Goal: Task Accomplishment & Management: Manage account settings

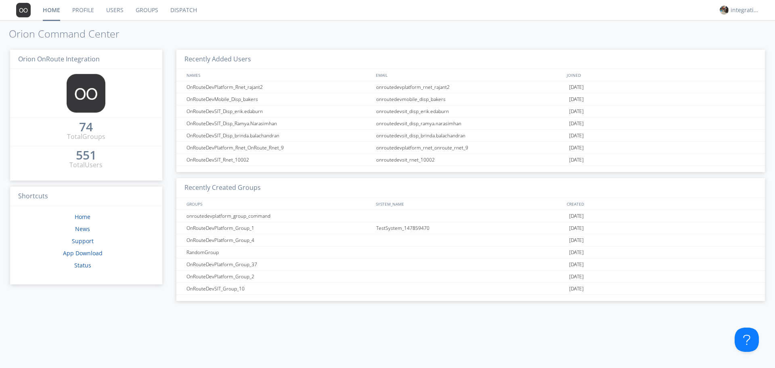
click at [116, 8] on link "Users" at bounding box center [114, 10] width 29 height 20
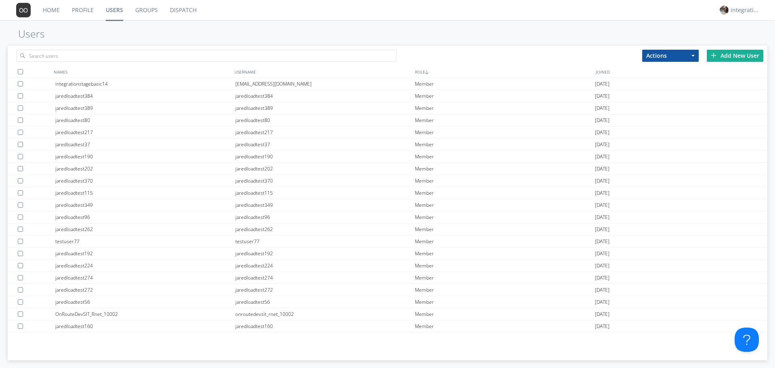
click at [145, 9] on link "Groups" at bounding box center [146, 10] width 35 height 20
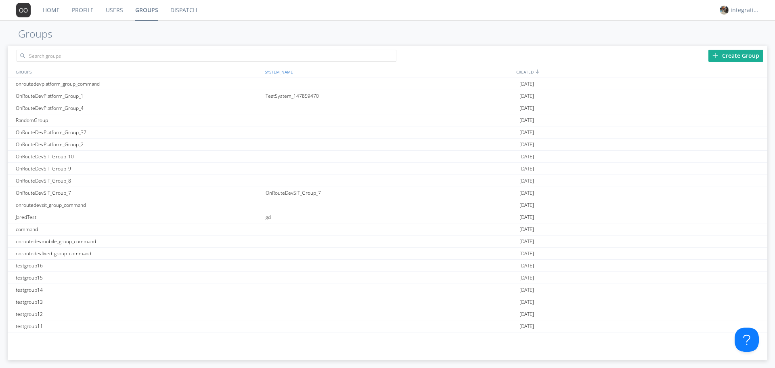
click at [280, 77] on div "SYSTEM_NAME" at bounding box center [389, 72] width 252 height 12
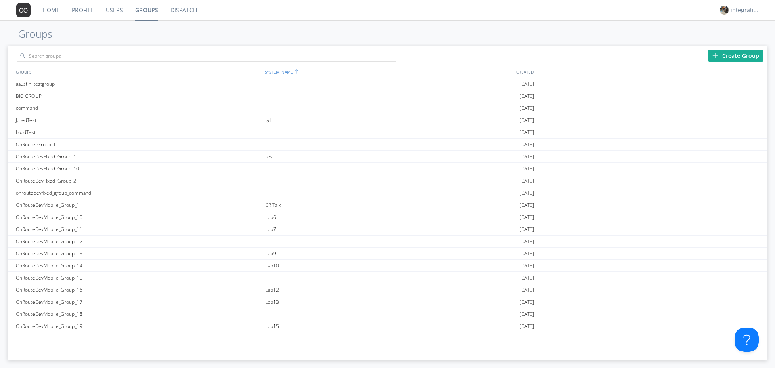
click at [281, 70] on div "SYSTEM_NAME" at bounding box center [389, 72] width 252 height 12
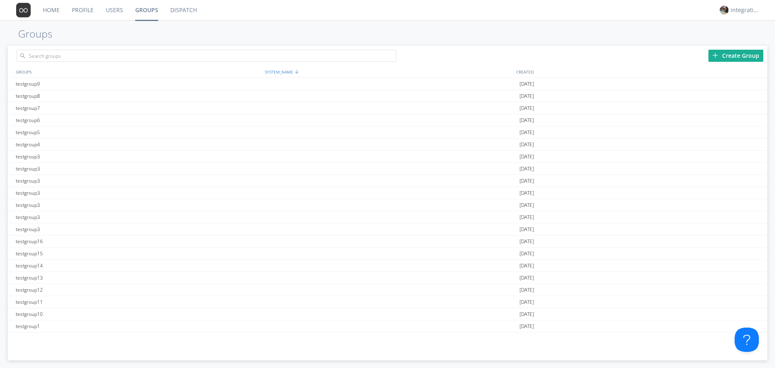
click at [281, 70] on div "SYSTEM_NAME" at bounding box center [389, 72] width 252 height 12
click at [367, 67] on div "SYSTEM_NAME" at bounding box center [389, 72] width 252 height 12
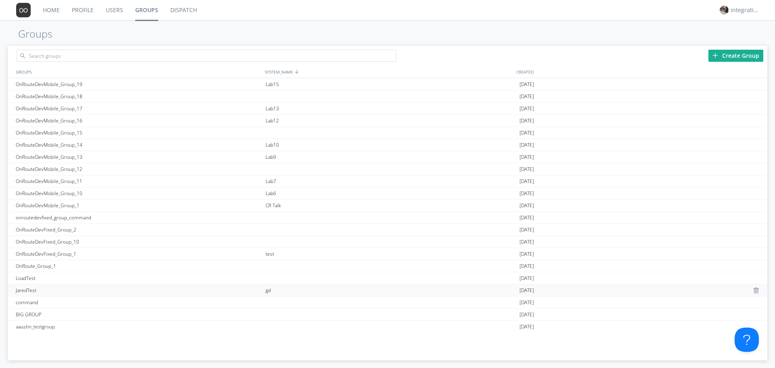
click at [270, 290] on div "gd" at bounding box center [391, 290] width 254 height 12
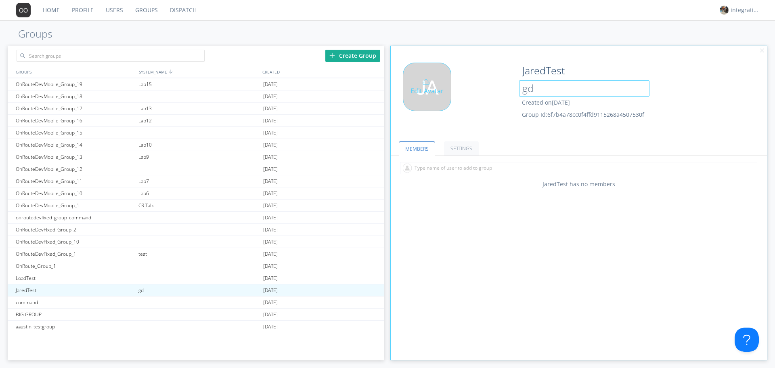
drag, startPoint x: 541, startPoint y: 88, endPoint x: 503, endPoint y: 90, distance: 38.9
click at [503, 90] on div "Edit Avatar JaredTest gd Created on 2025-05-21 Group Id: 6f7b4a78cc0f4ffd911526…" at bounding box center [579, 97] width 384 height 77
type input "gd"
click at [477, 128] on div "Edit Avatar" at bounding box center [454, 97] width 126 height 69
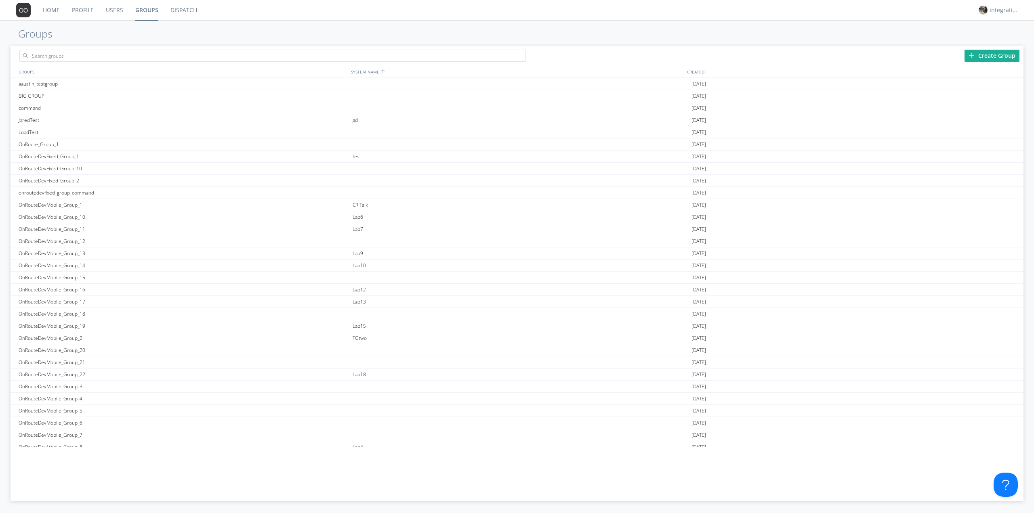
scroll to position [269, 0]
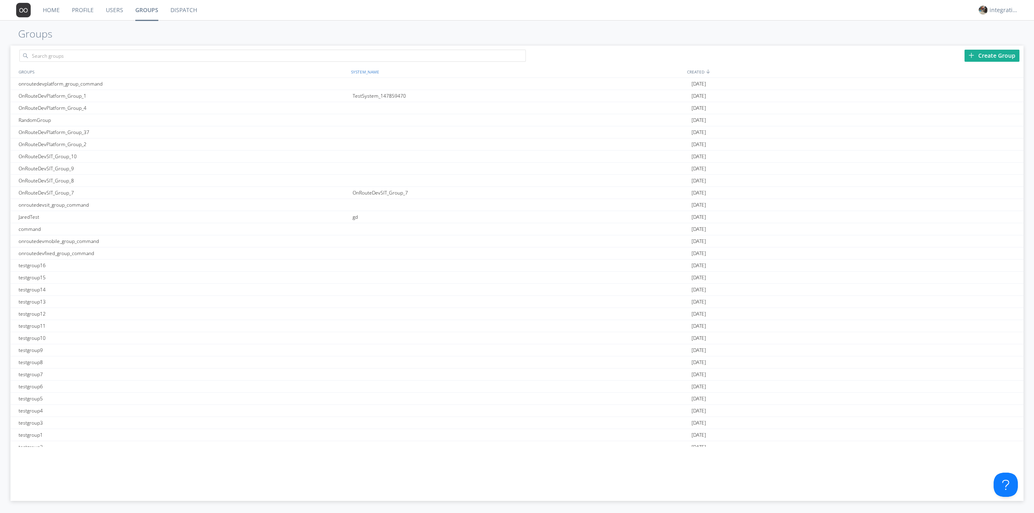
click at [367, 71] on div "SYSTEM_NAME" at bounding box center [517, 72] width 336 height 12
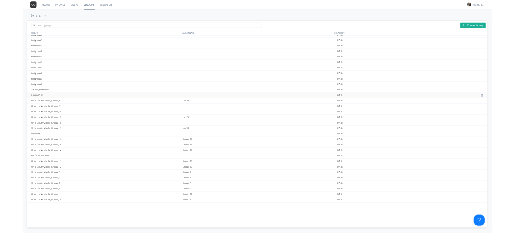
scroll to position [323, 0]
